Goal: Manage account settings

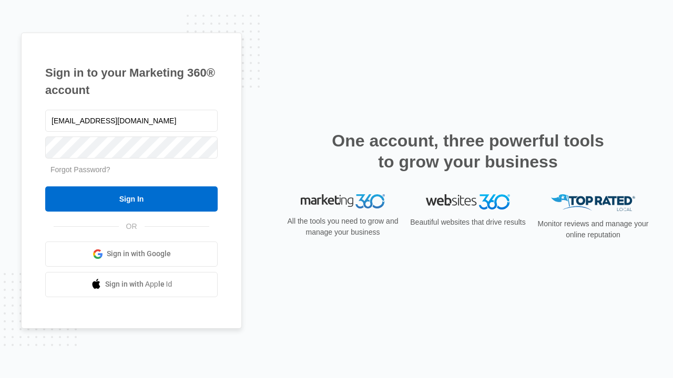
type input "[EMAIL_ADDRESS][DOMAIN_NAME]"
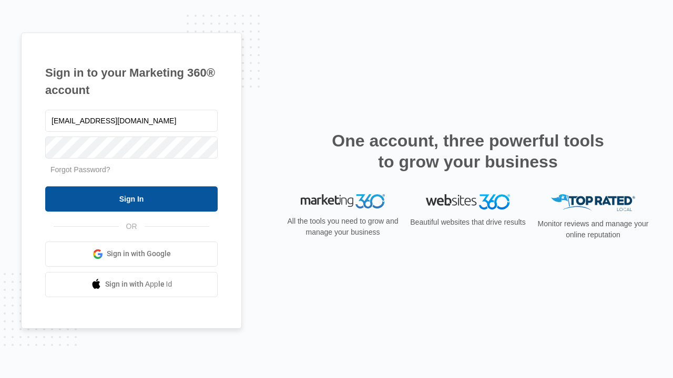
click at [131, 199] on input "Sign In" at bounding box center [131, 199] width 172 height 25
